Goal: Information Seeking & Learning: Learn about a topic

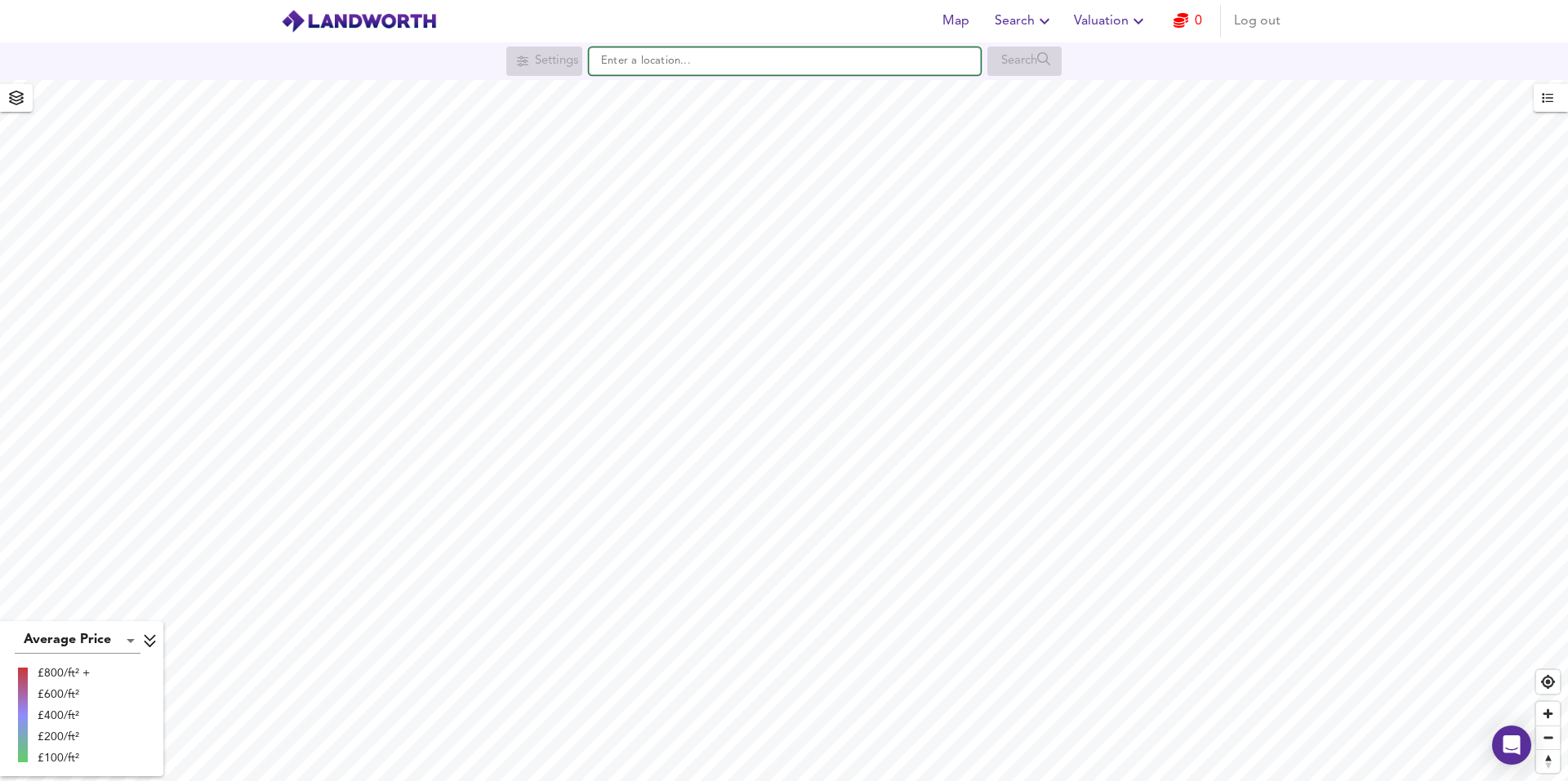
click at [693, 59] on input "text" at bounding box center [785, 61] width 392 height 28
paste input "GU12 4EA"
click at [835, 90] on div "[STREET_ADDRESS]" at bounding box center [781, 92] width 374 height 16
type input "[STREET_ADDRESS]"
checkbox input "false"
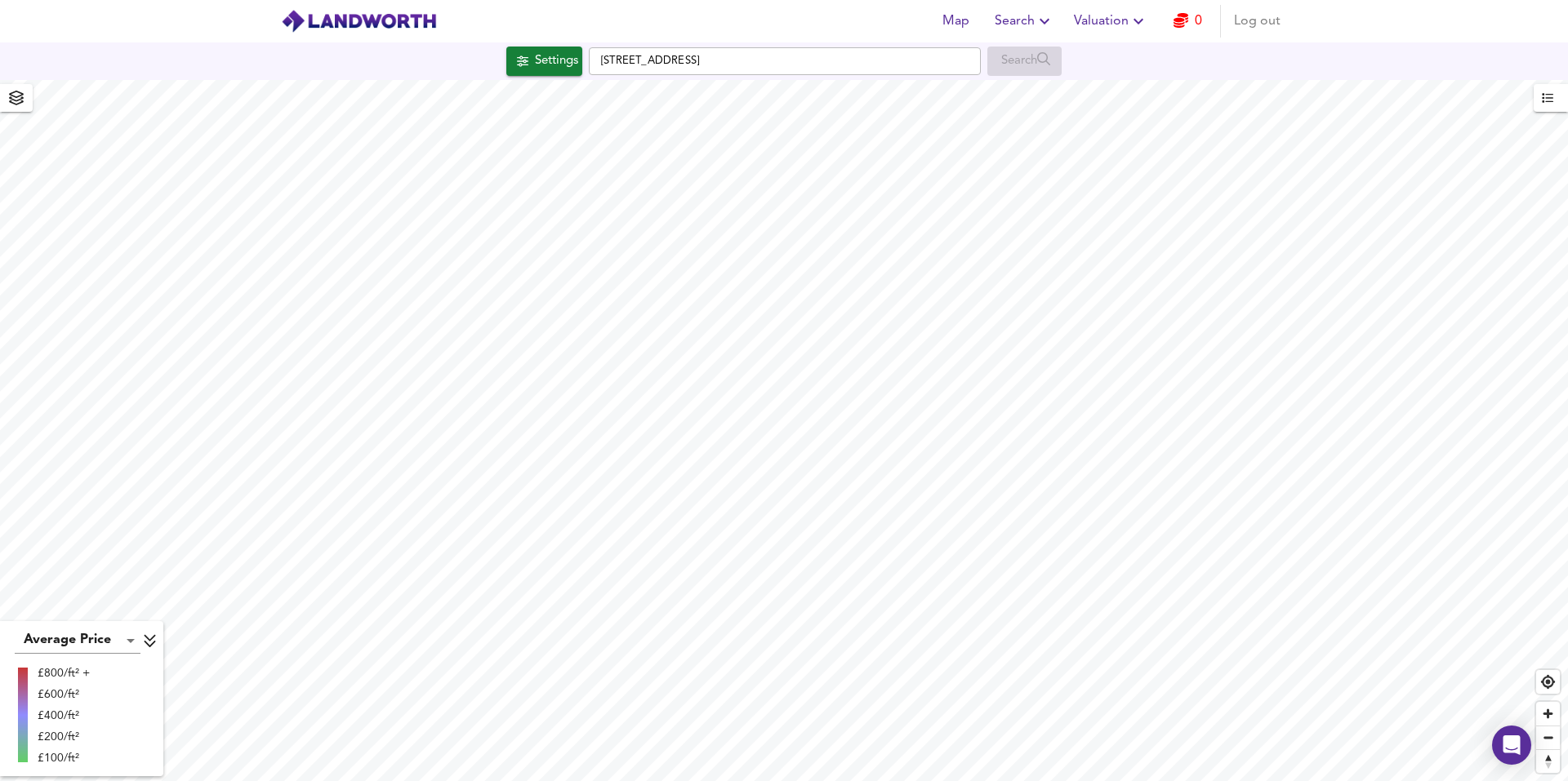
checkbox input "true"
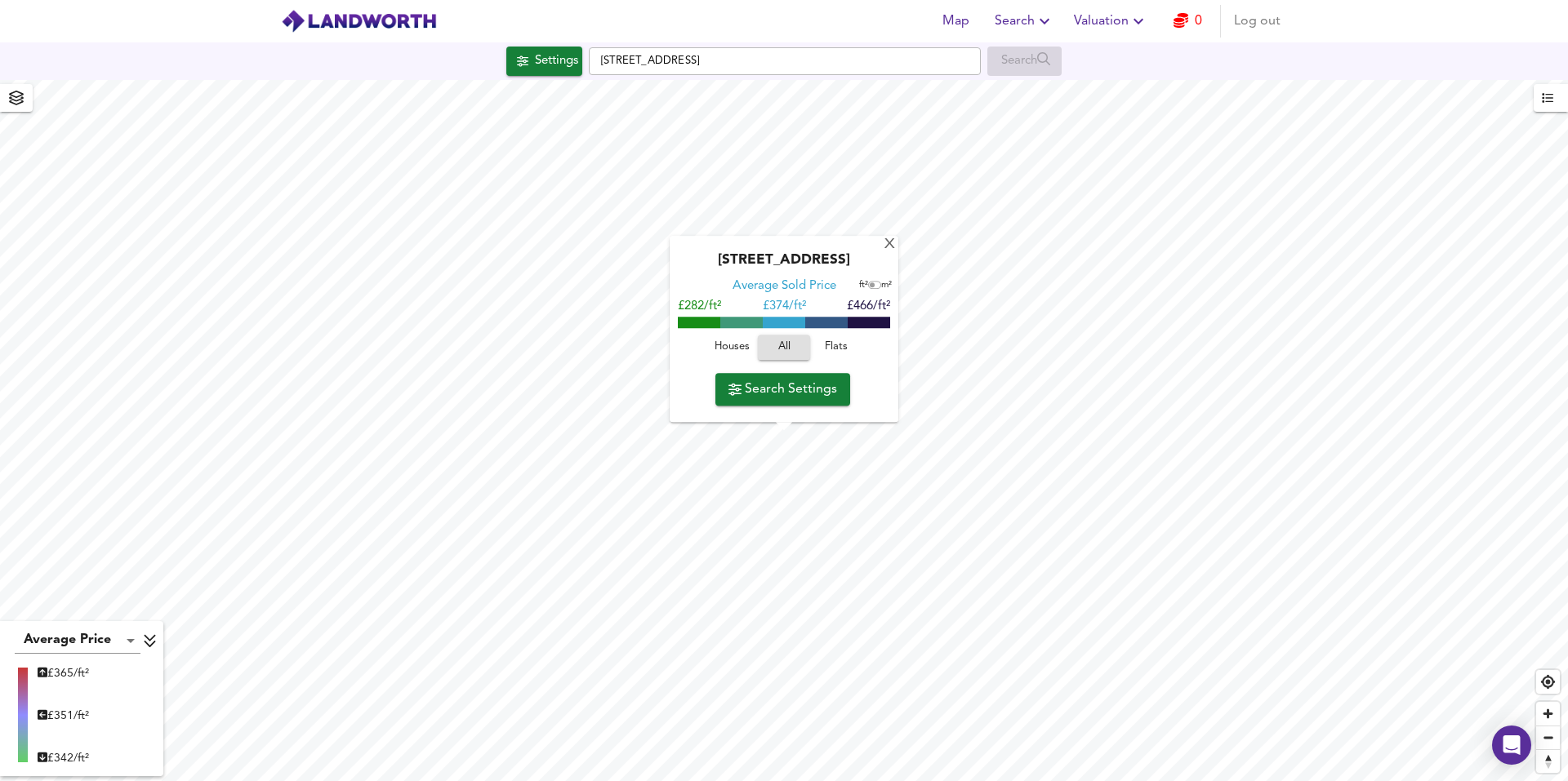
click at [870, 288] on input "checkbox" at bounding box center [872, 285] width 25 height 9
checkbox input "true"
click at [897, 238] on div "X" at bounding box center [889, 245] width 14 height 15
